Goal: Find specific page/section: Find specific page/section

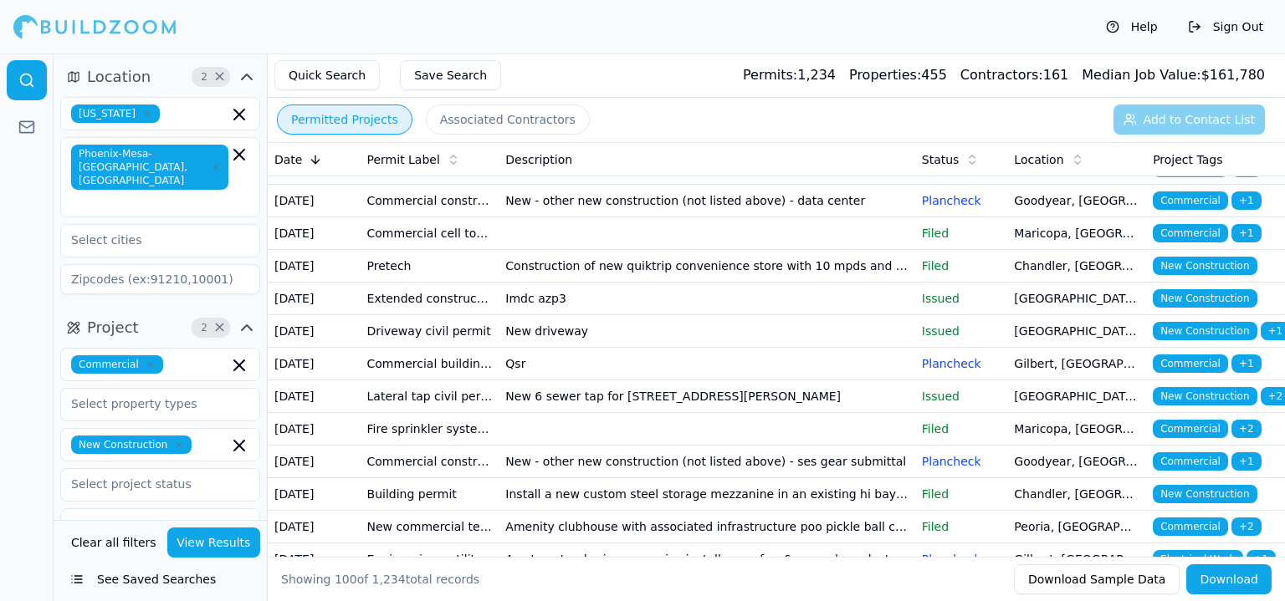
scroll to position [167, 0]
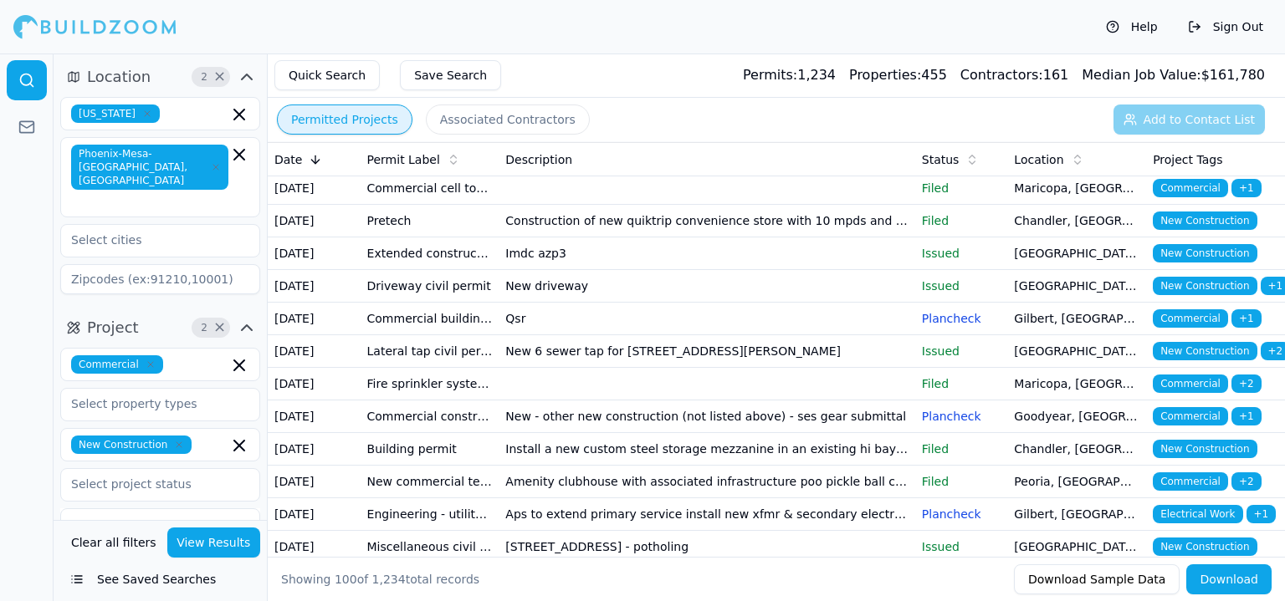
click at [423, 303] on td "Driveway civil permit" at bounding box center [430, 286] width 139 height 33
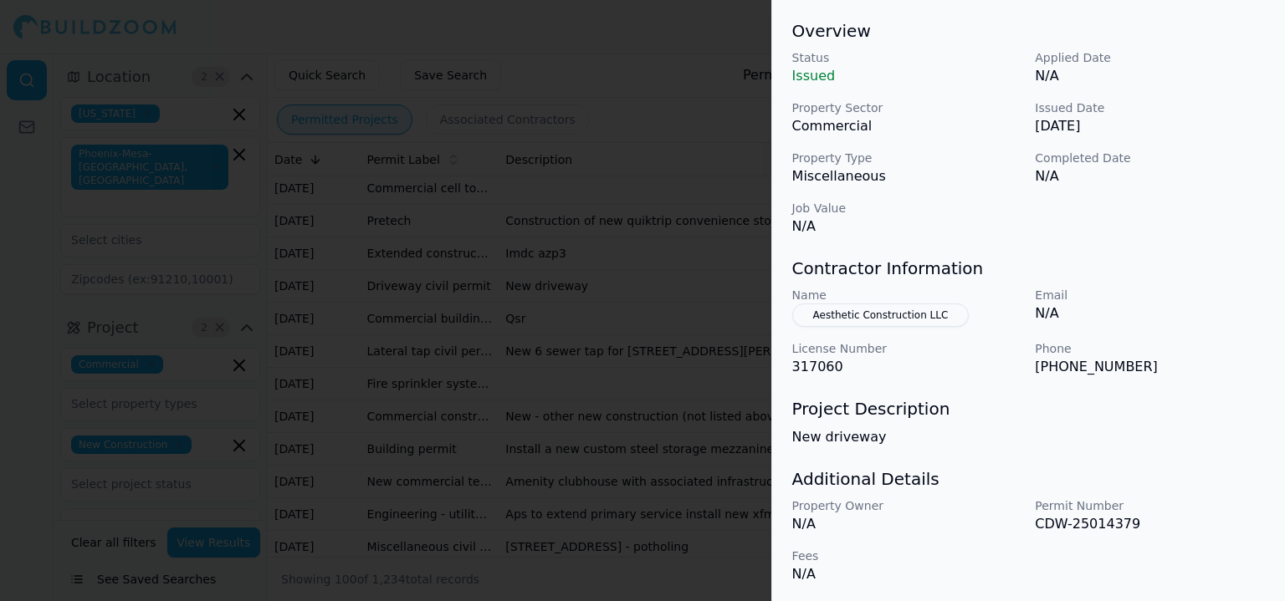
scroll to position [509, 0]
drag, startPoint x: 607, startPoint y: 355, endPoint x: 544, endPoint y: 330, distance: 68.4
click at [561, 336] on div at bounding box center [642, 300] width 1285 height 601
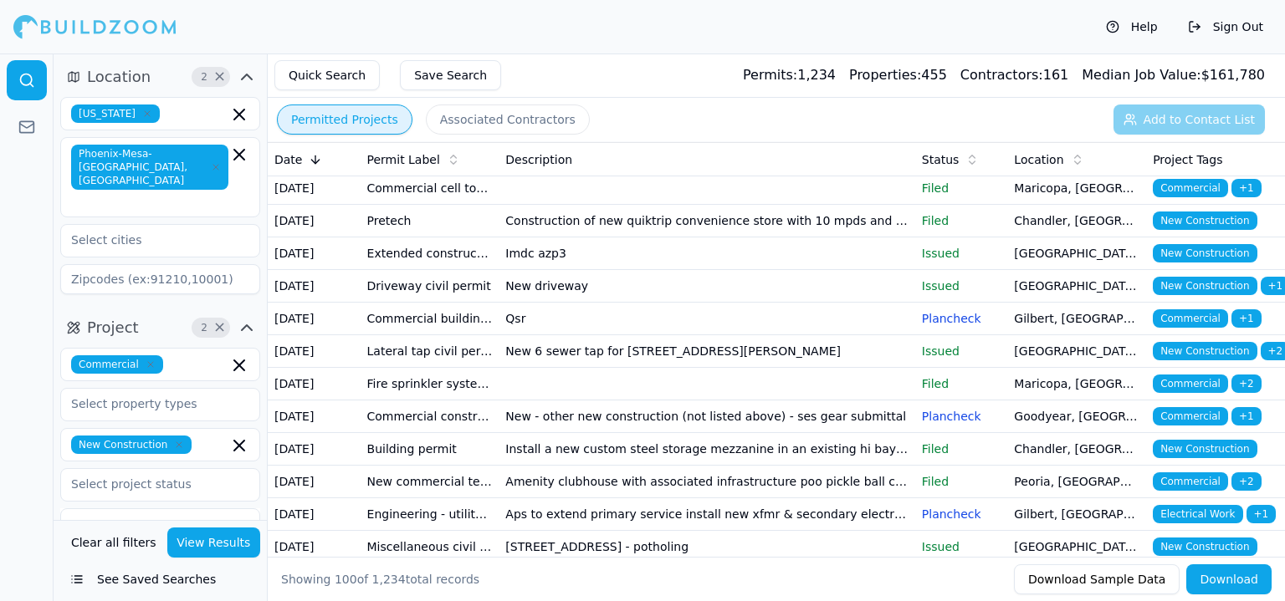
click at [471, 120] on button "Associated Contractors" at bounding box center [508, 120] width 164 height 30
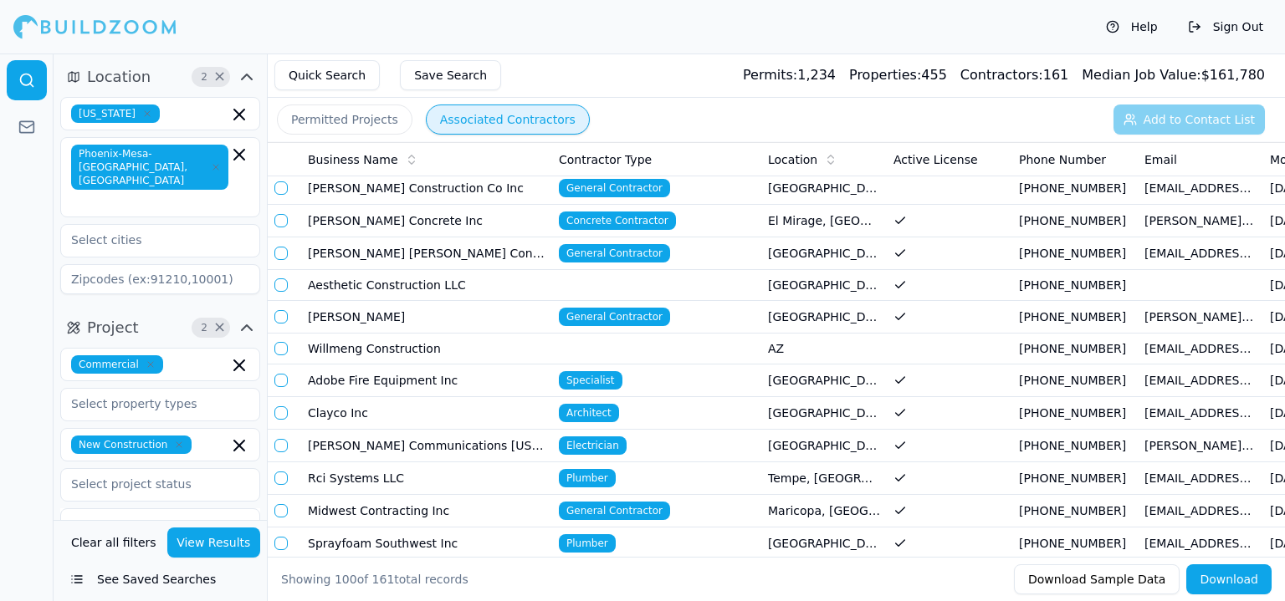
click at [519, 115] on button "Associated Contractors" at bounding box center [508, 120] width 164 height 30
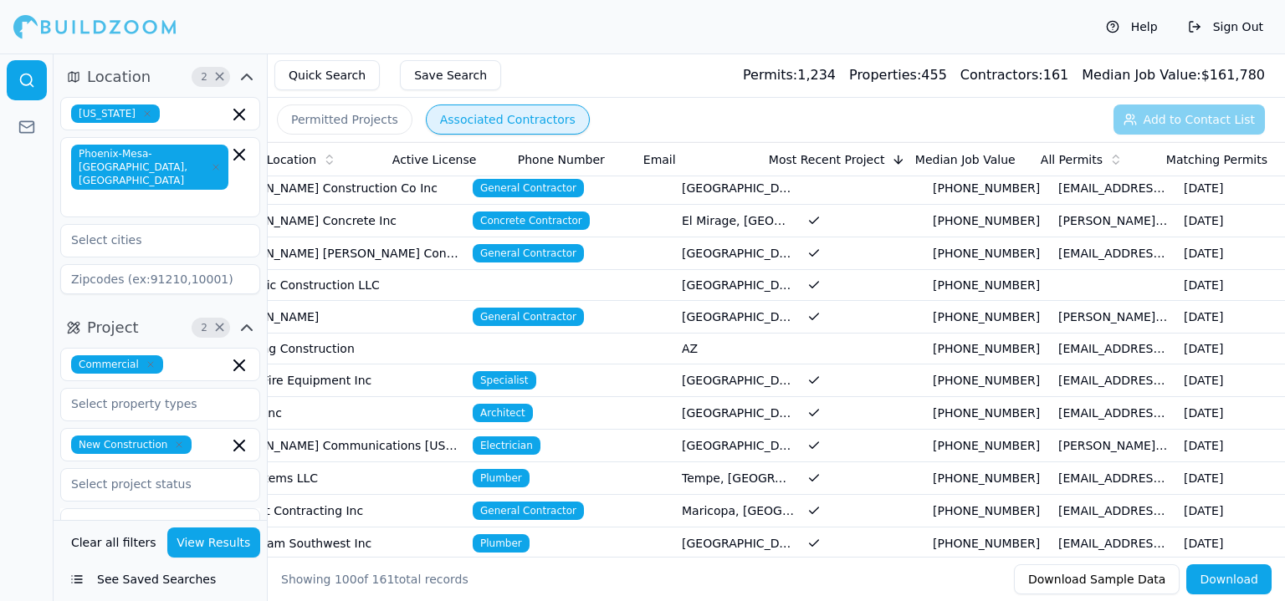
scroll to position [0, 501]
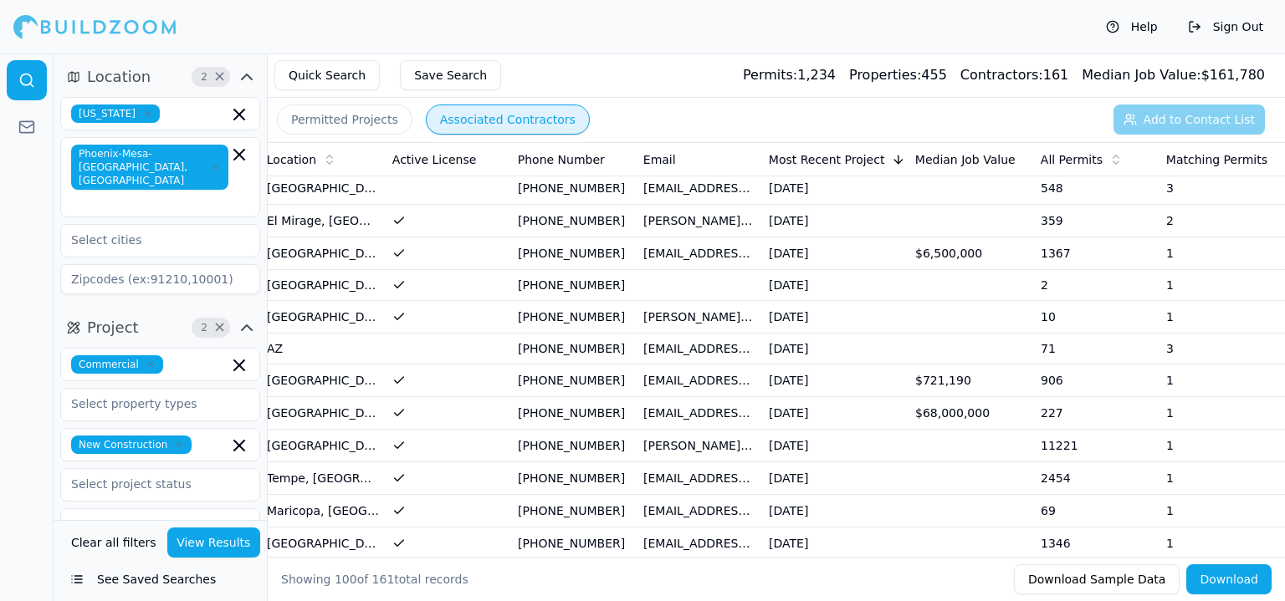
drag, startPoint x: 691, startPoint y: 311, endPoint x: 931, endPoint y: 331, distance: 240.9
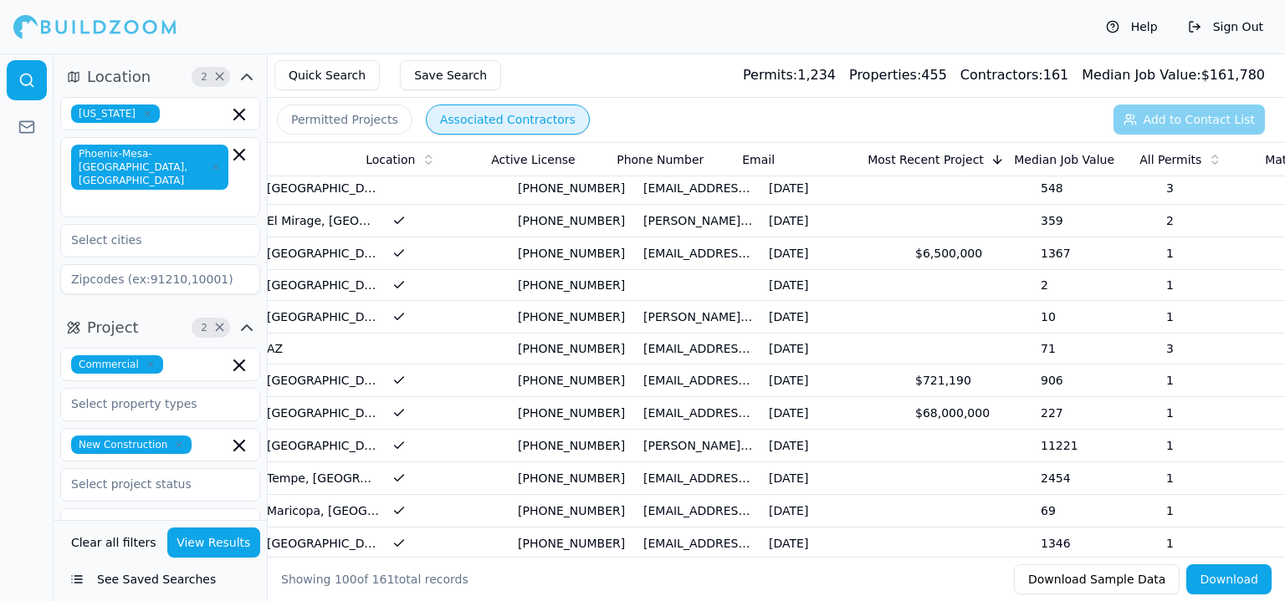
scroll to position [0, 0]
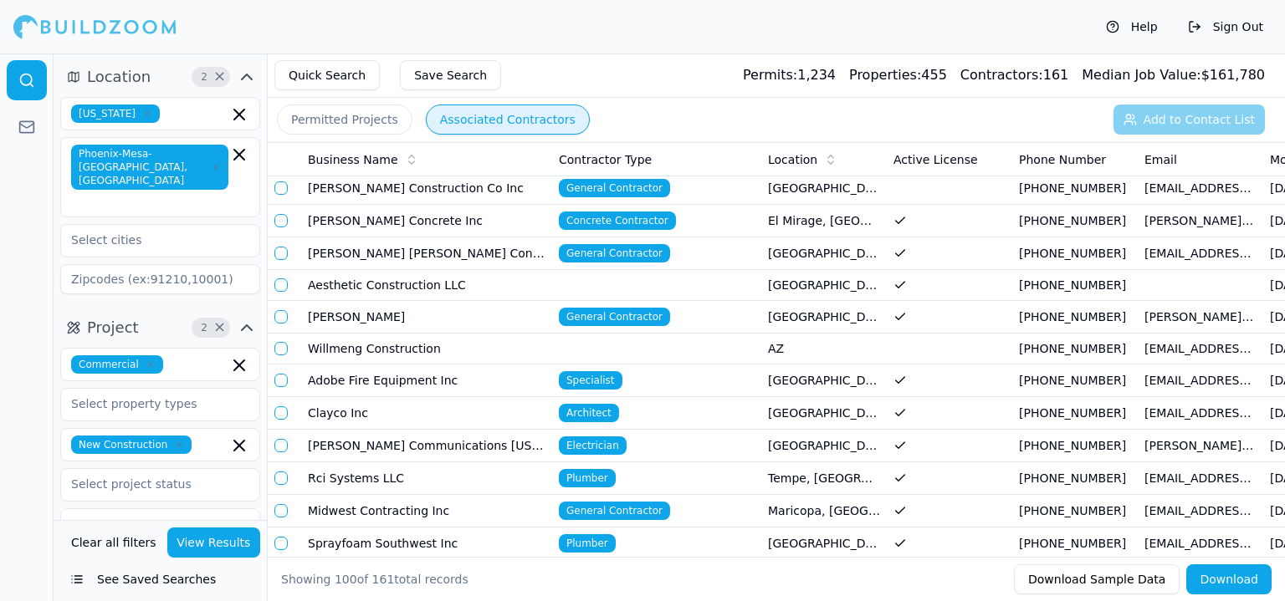
drag, startPoint x: 919, startPoint y: 330, endPoint x: 695, endPoint y: 287, distance: 227.6
click at [572, 44] on div "Help Sign Out" at bounding box center [642, 27] width 1285 height 54
click at [284, 190] on button "button" at bounding box center [280, 188] width 13 height 13
click at [284, 190] on button "button" at bounding box center [280, 187] width 13 height 13
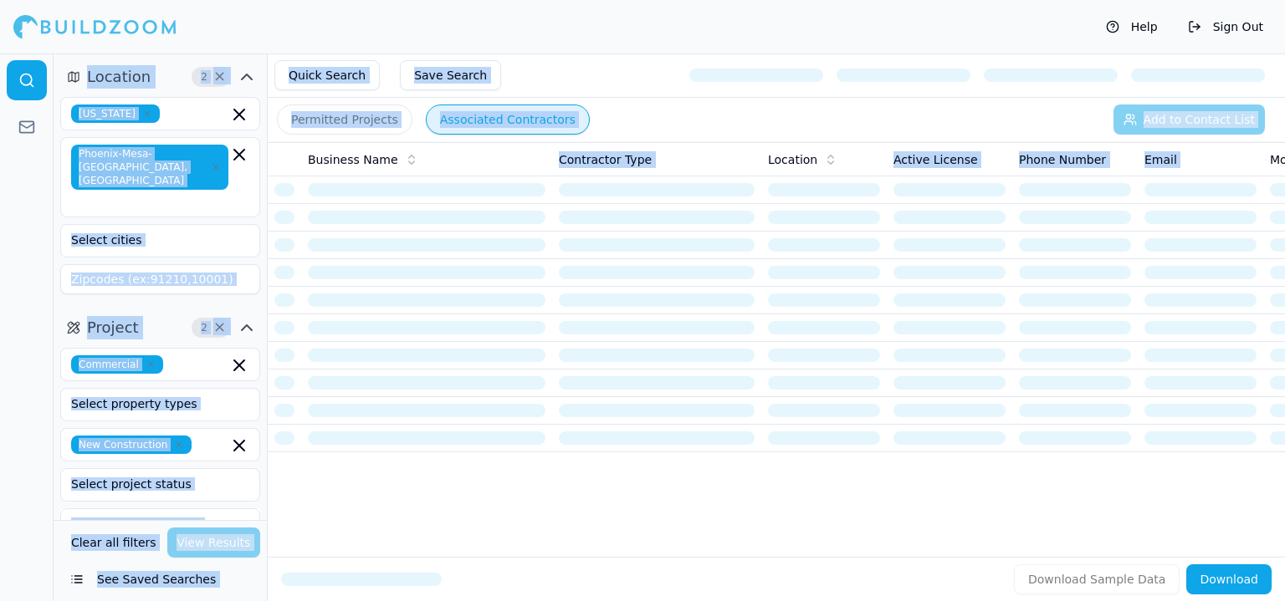
drag, startPoint x: 484, startPoint y: 257, endPoint x: 1284, endPoint y: 621, distance: 878.6
click at [1284, 601] on html "Help Sign Out Location 2 × Arizona Phoenix-Mesa-Chandler, AZ Project 2 × Commer…" at bounding box center [642, 300] width 1285 height 601
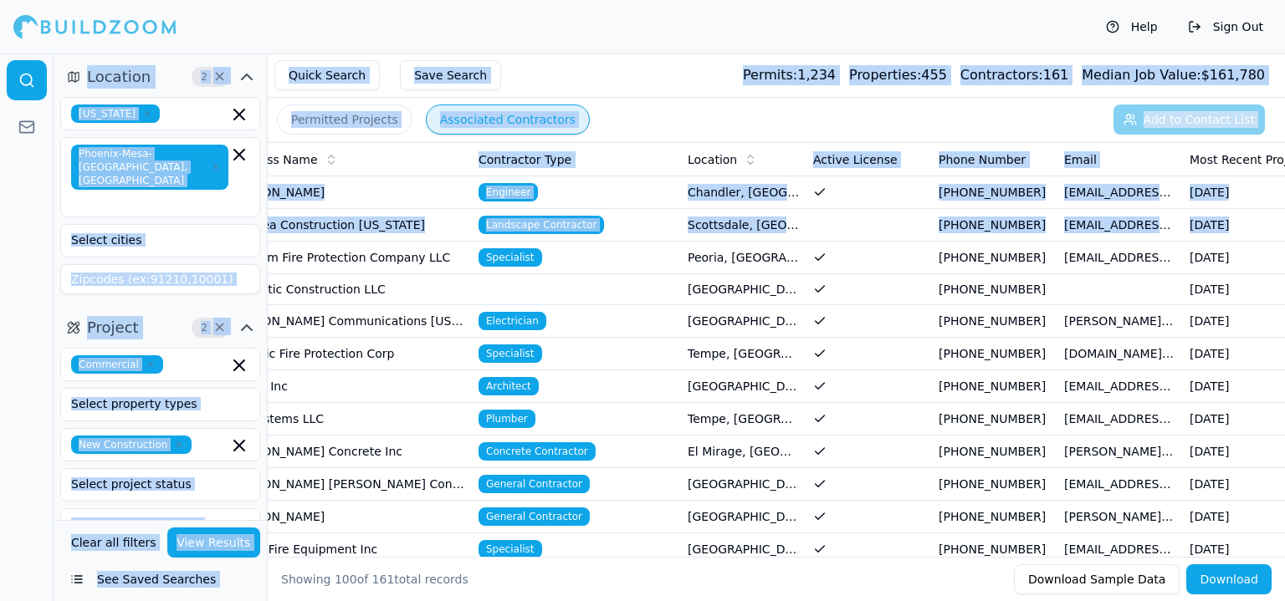
click at [581, 81] on div "Quick Search Save Search Permits: 1,234 Properties: 455 Contractors: 161 Median…" at bounding box center [776, 76] width 1017 height 44
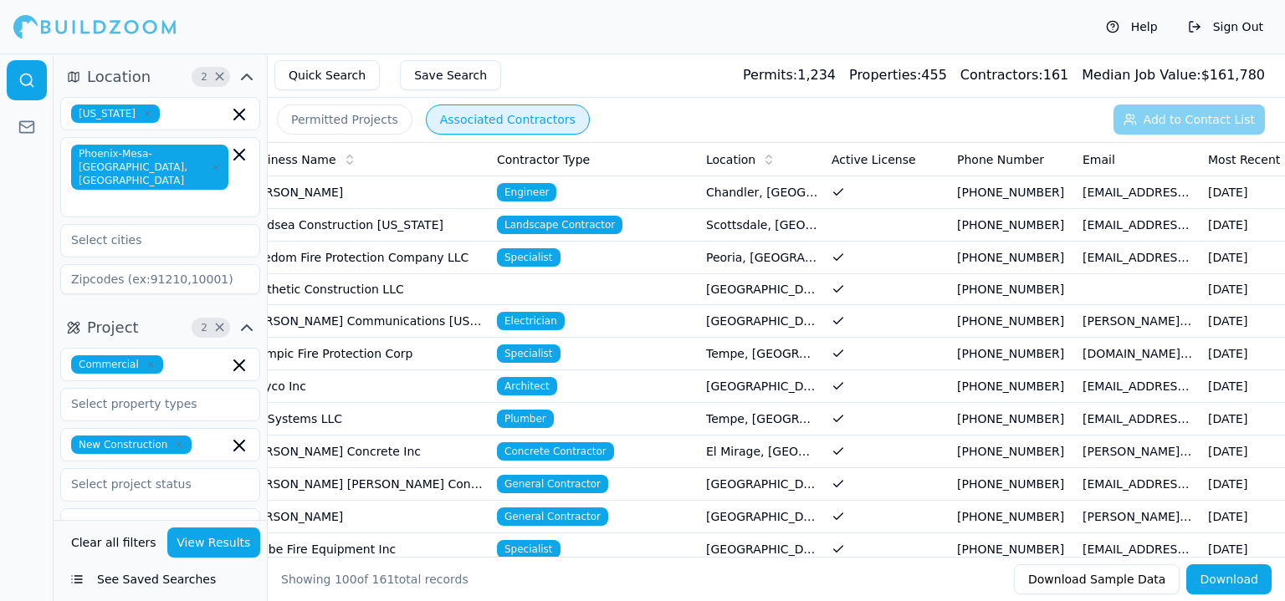
scroll to position [0, 0]
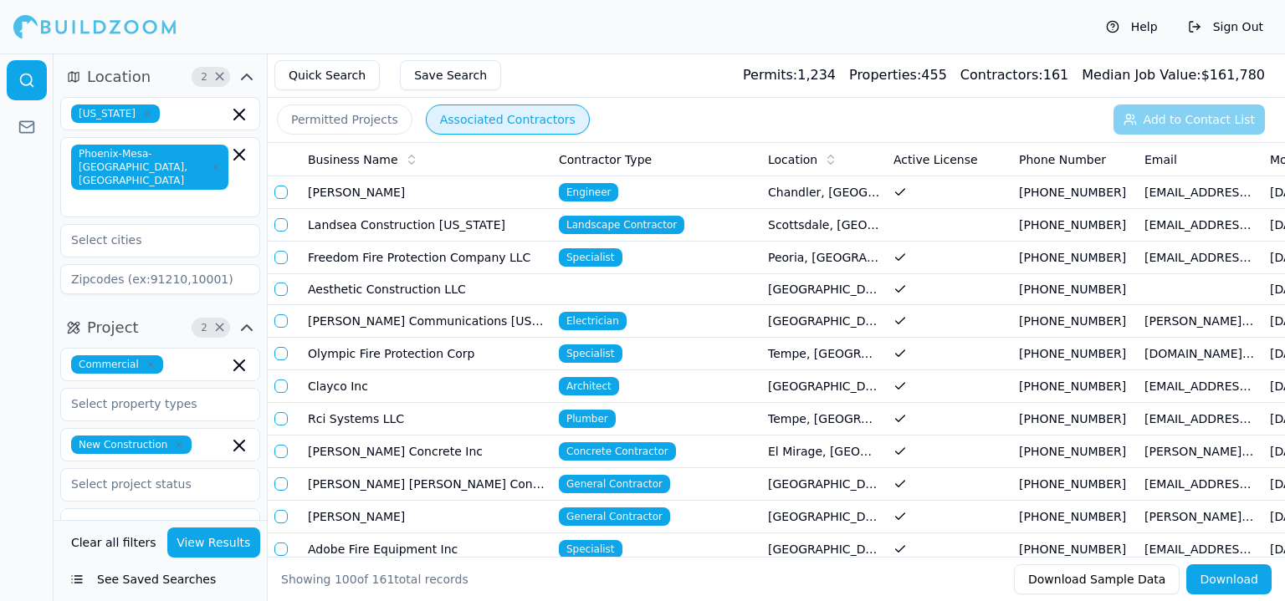
drag, startPoint x: 319, startPoint y: 315, endPoint x: 254, endPoint y: 328, distance: 65.8
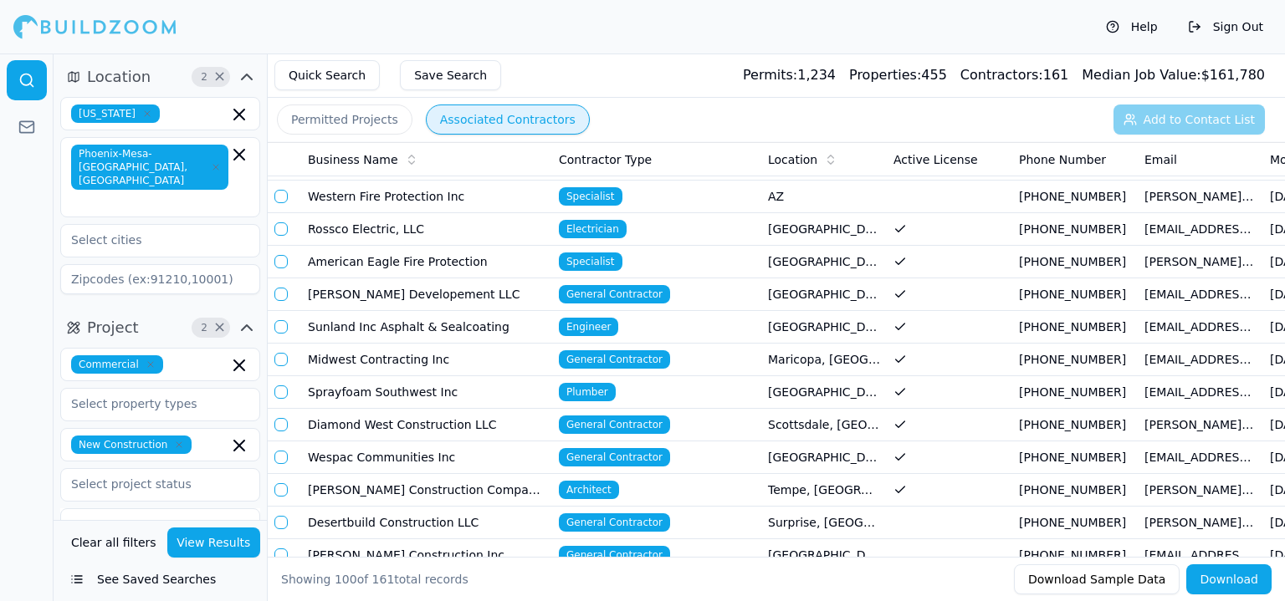
scroll to position [502, 0]
